Goal: Navigation & Orientation: Go to known website

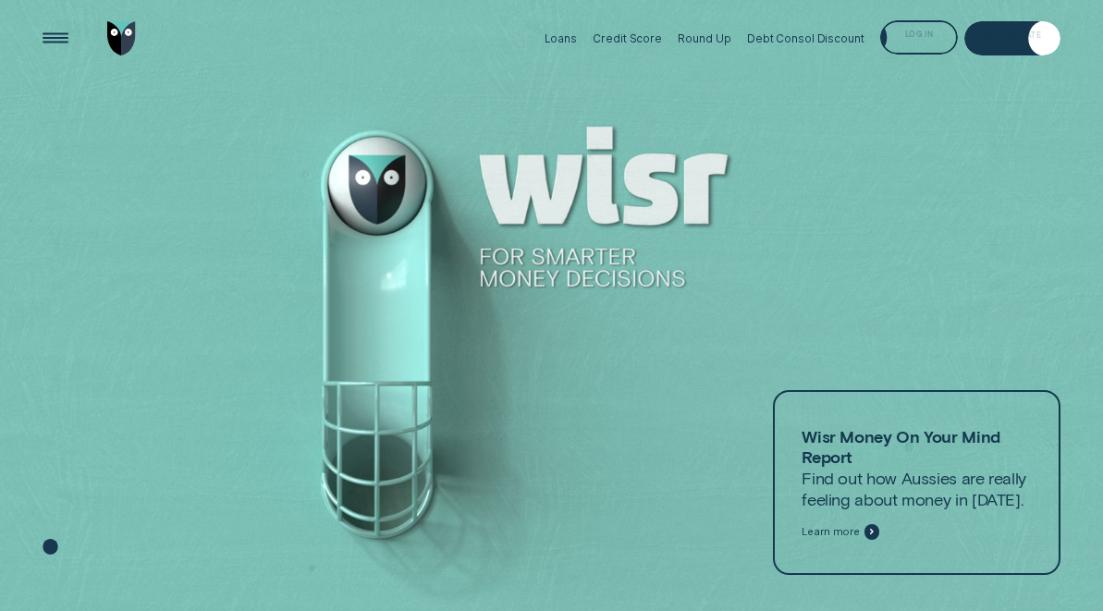
click at [942, 41] on div "Log in" at bounding box center [919, 37] width 78 height 35
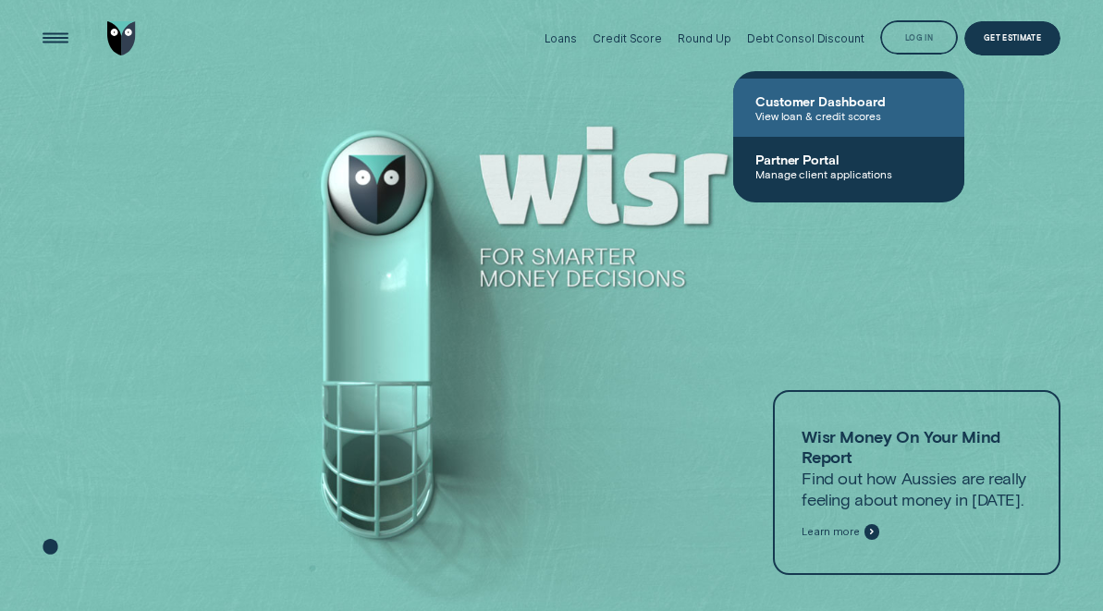
click at [843, 105] on span "Customer Dashboard" at bounding box center [849, 101] width 187 height 16
